Goal: Transaction & Acquisition: Purchase product/service

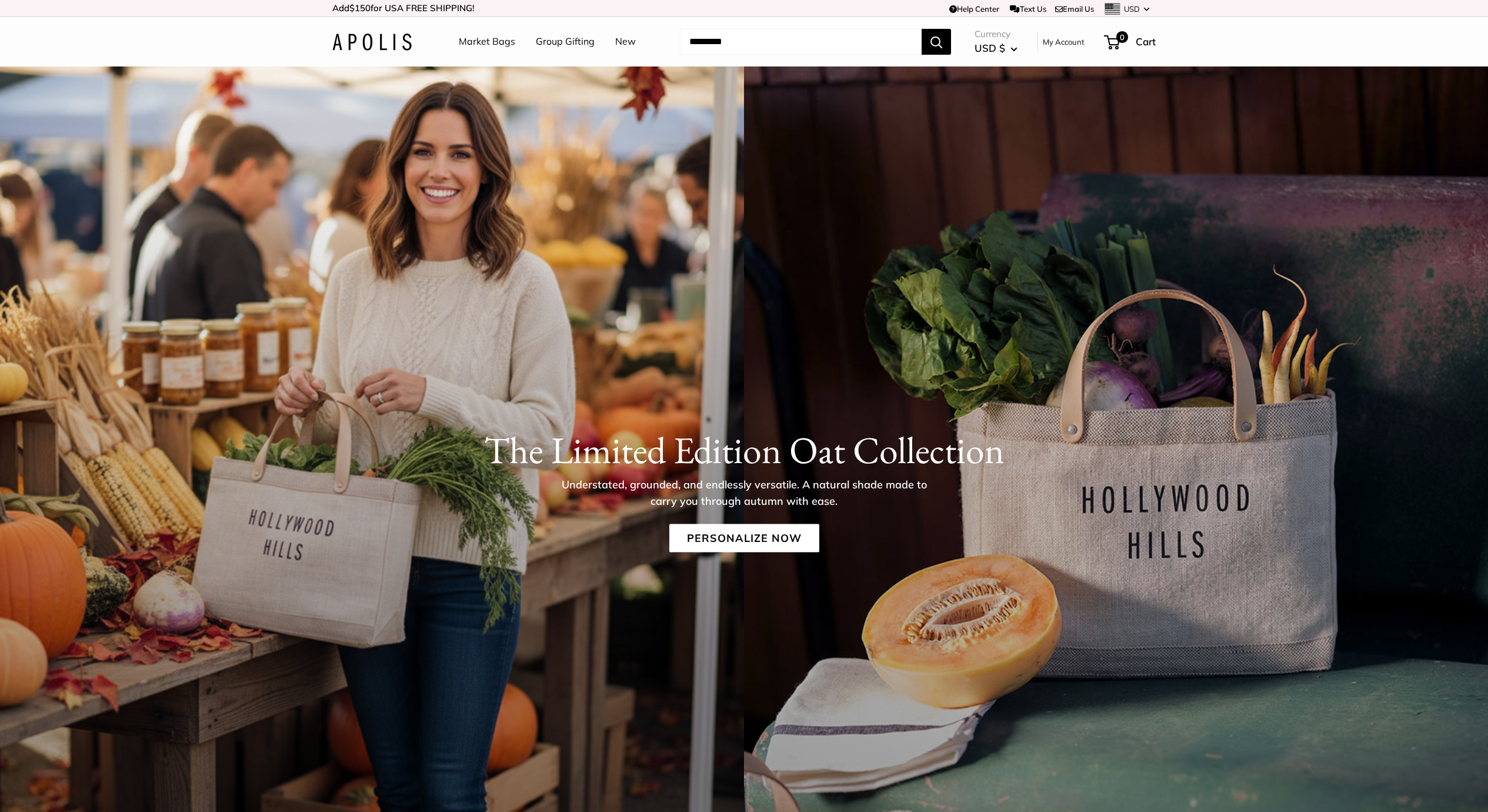
click at [488, 35] on link "Market Bags" at bounding box center [487, 42] width 57 height 17
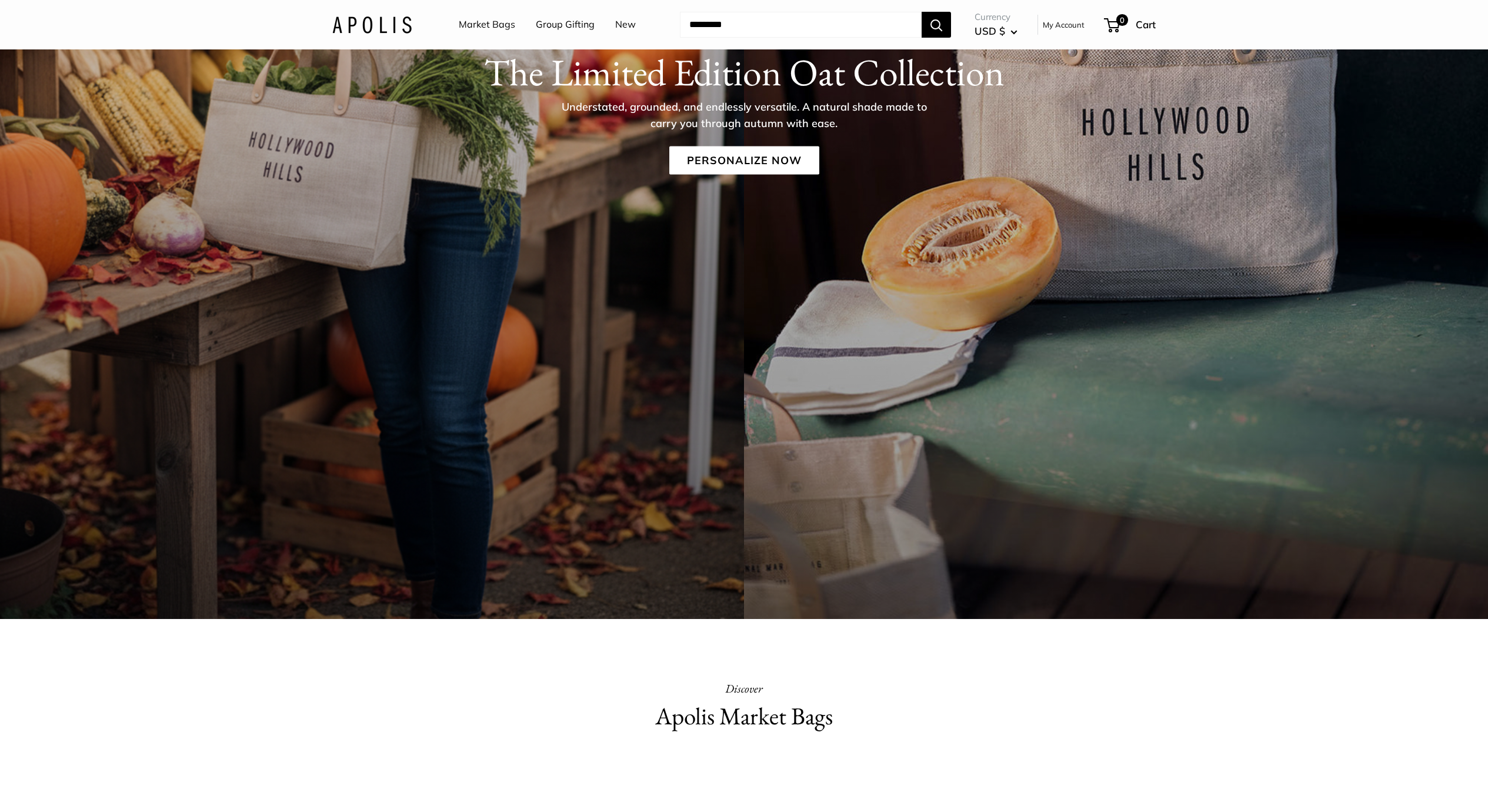
scroll to position [374, 0]
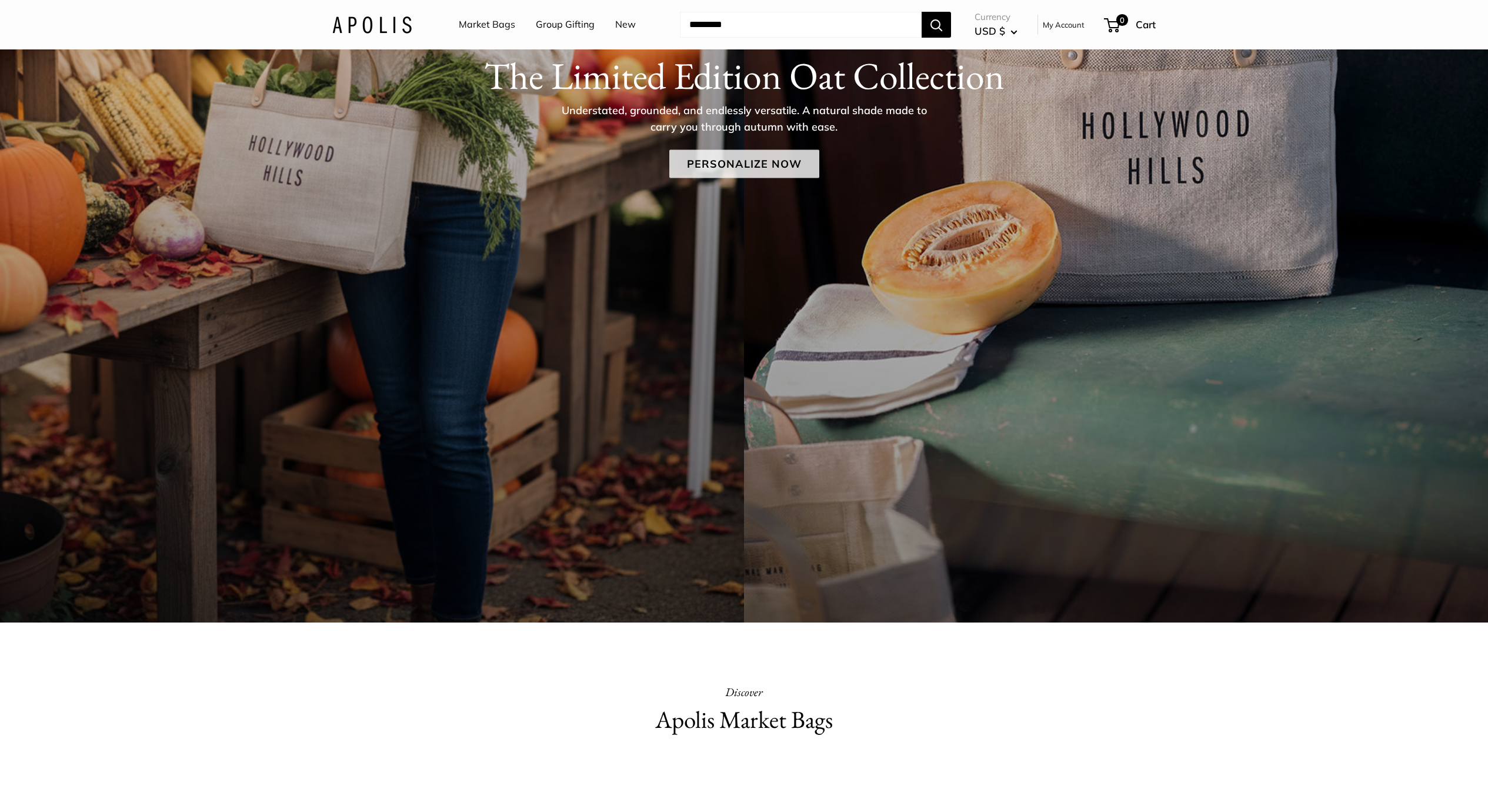
click at [752, 156] on link "Personalize Now" at bounding box center [744, 164] width 150 height 28
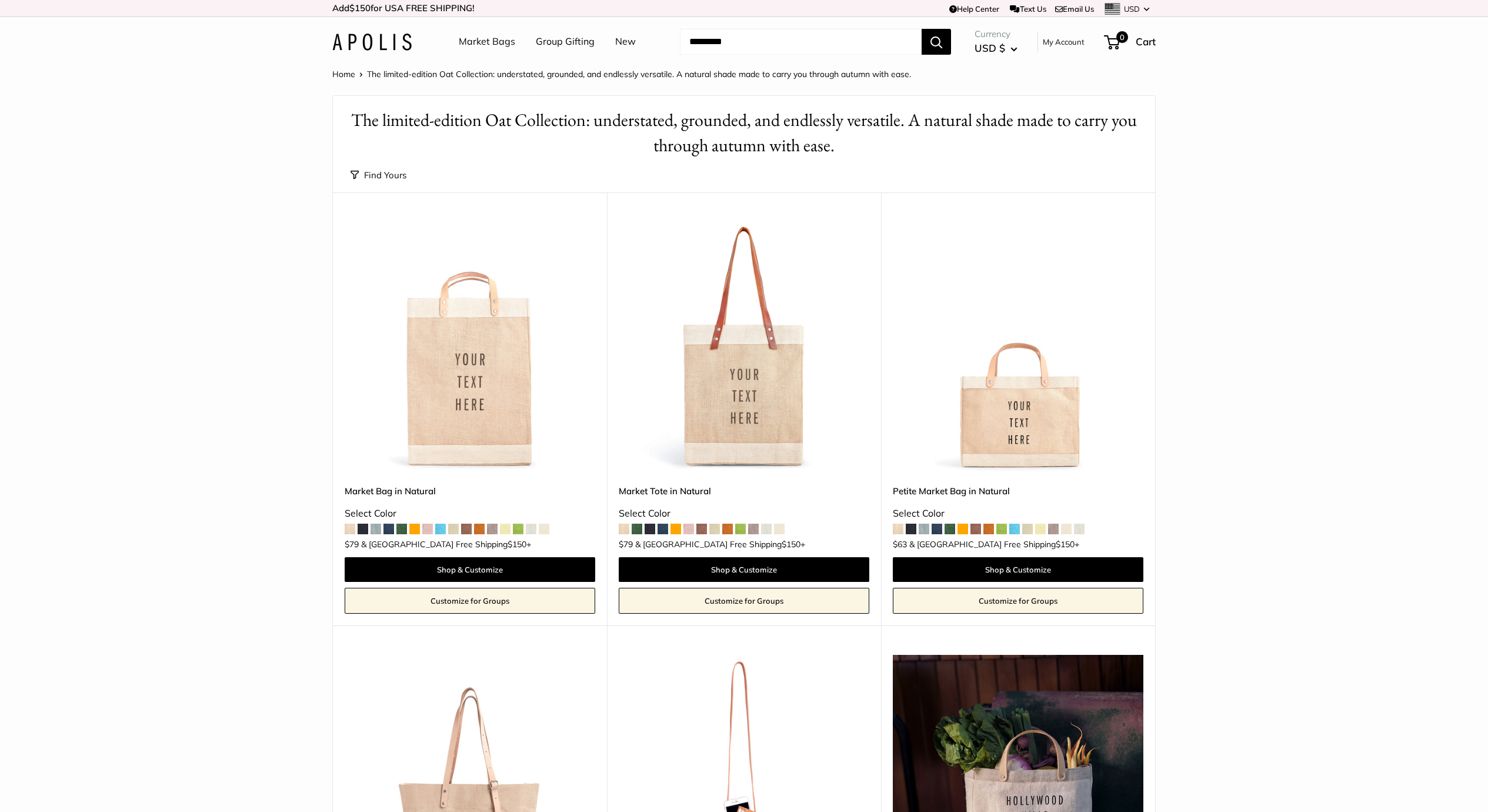
click at [0, 0] on img at bounding box center [0, 0] width 0 height 0
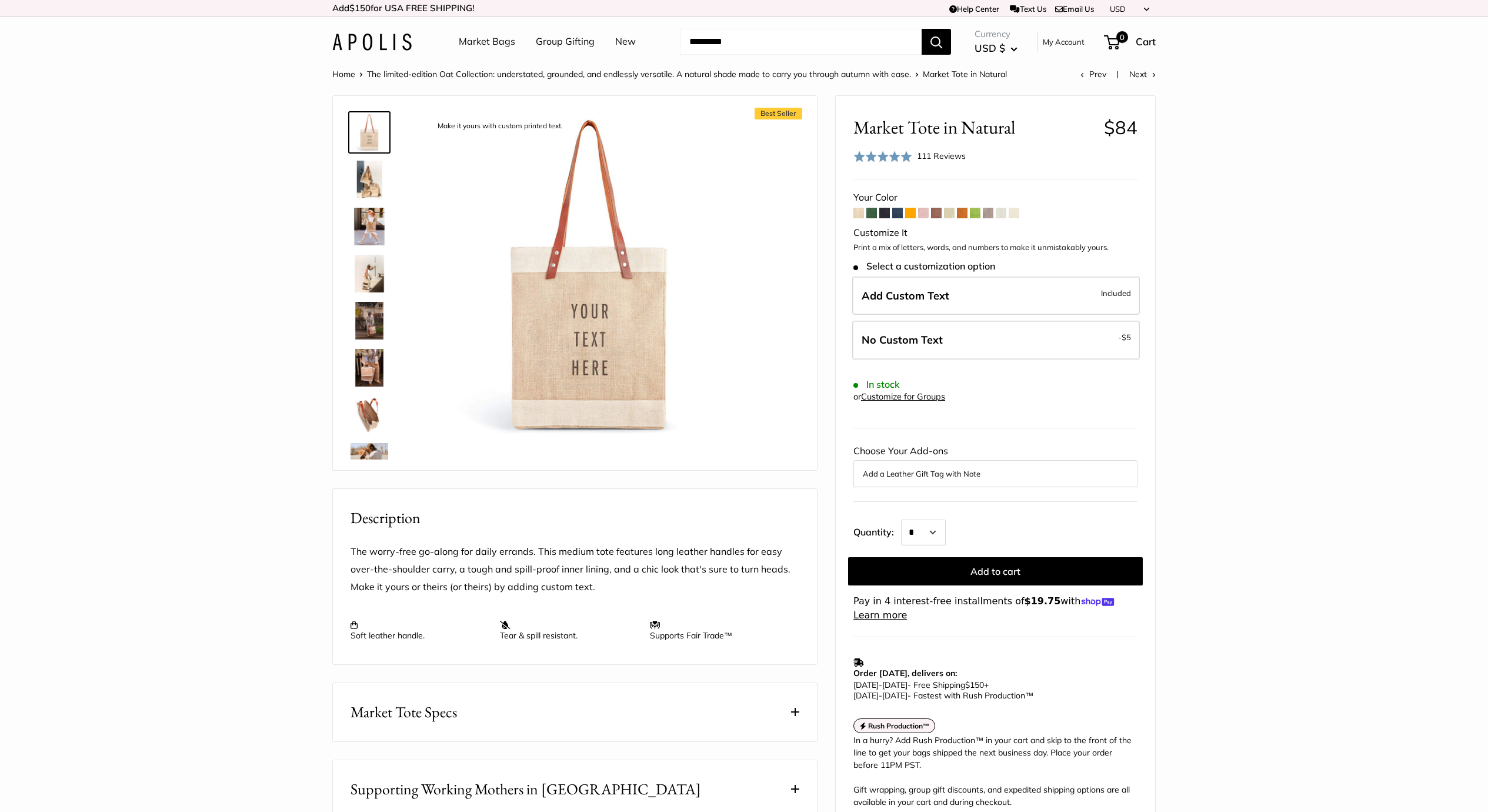
click at [927, 213] on span at bounding box center [923, 212] width 10 height 10
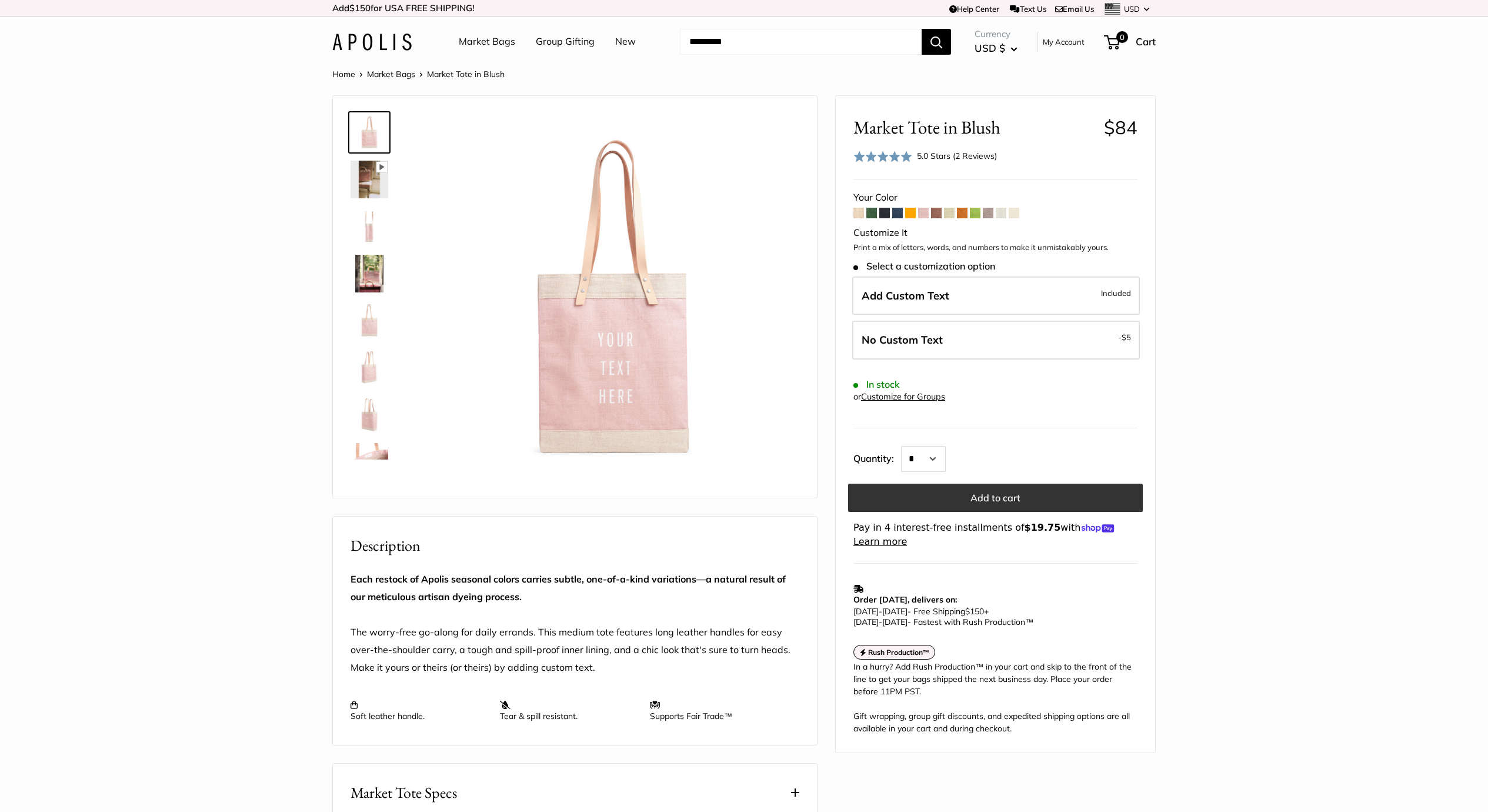
click at [953, 494] on button "Add to cart" at bounding box center [995, 498] width 295 height 28
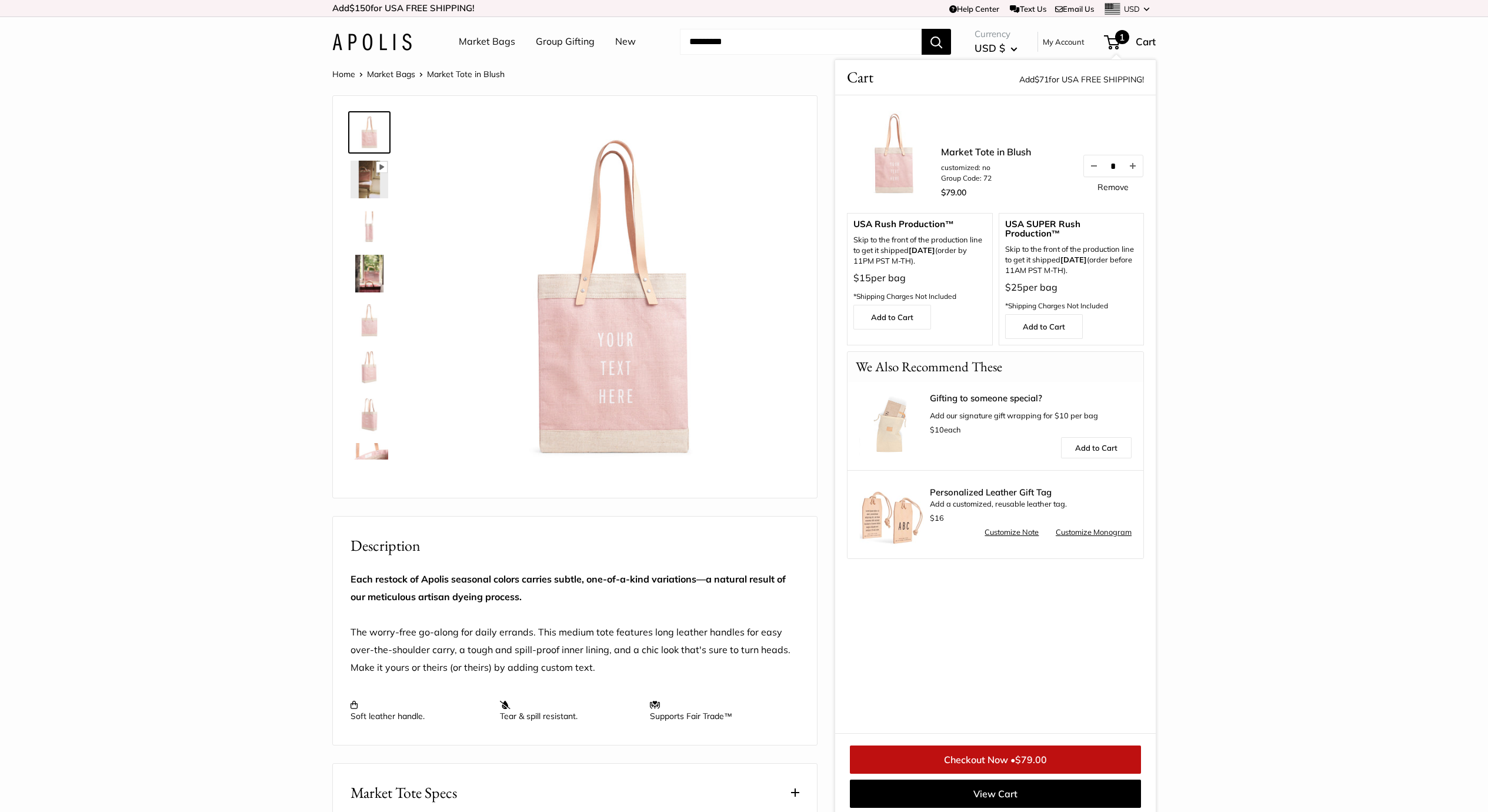
click at [978, 761] on link "Checkout Now • $79.00" at bounding box center [995, 759] width 291 height 28
